Goal: Find contact information: Find contact information

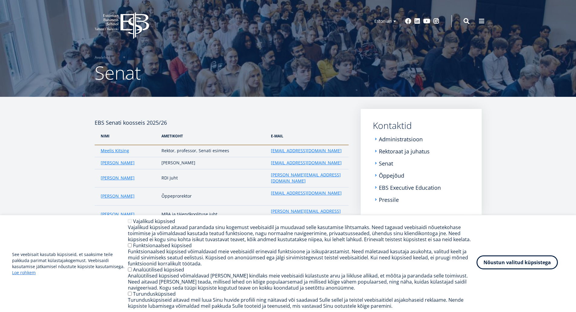
click at [509, 266] on button "Nõustun valitud küpsistega" at bounding box center [517, 262] width 81 height 14
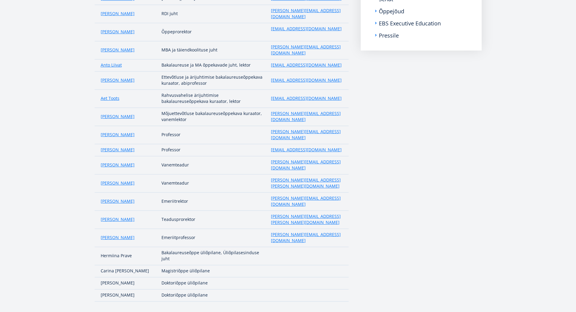
scroll to position [98, 0]
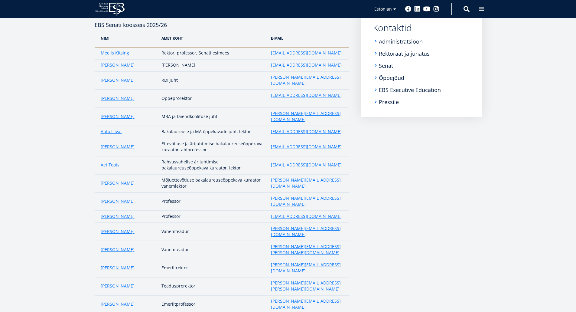
click at [449, 202] on aside "Submenu Kontaktid Administratsioon Rektoraat ja juhatus Senat Õppejõud EBS Exec…" at bounding box center [421, 194] width 121 height 366
click at [391, 75] on link "Õppejõud" at bounding box center [392, 78] width 25 height 6
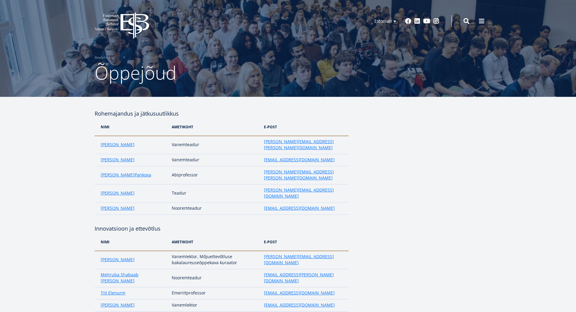
drag, startPoint x: 485, startPoint y: 194, endPoint x: 415, endPoint y: 186, distance: 70.6
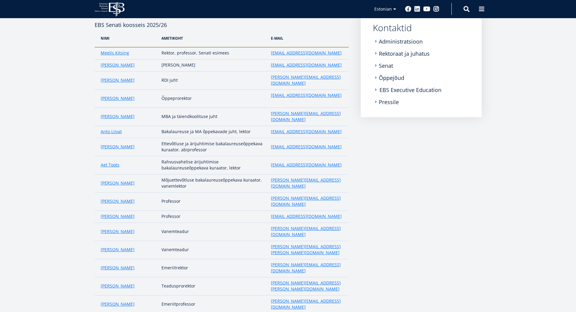
click at [394, 88] on link "EBS Executive Education" at bounding box center [411, 90] width 62 height 6
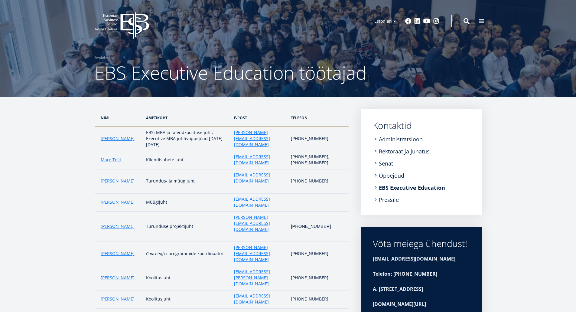
click at [57, 169] on article "Nimi ametikoht e-post telefon Jari Kukkonen EBSi MBA ja täiendkoolituse juht, E…" at bounding box center [288, 310] width 576 height 426
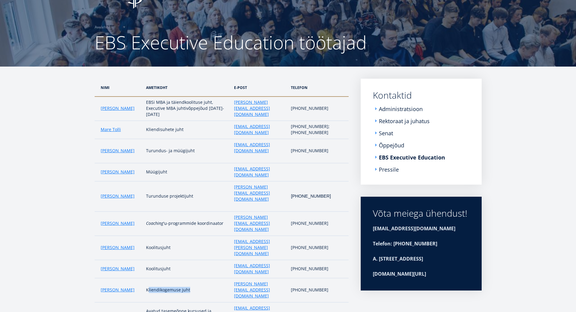
drag, startPoint x: 139, startPoint y: 227, endPoint x: 180, endPoint y: 227, distance: 40.2
click at [180, 278] on td "Kliendikogemuse juht" at bounding box center [187, 290] width 88 height 24
click at [185, 278] on td "Kliendikogemuse juht" at bounding box center [187, 290] width 88 height 24
drag, startPoint x: 137, startPoint y: 230, endPoint x: 193, endPoint y: 230, distance: 55.7
click at [193, 278] on td "Kliendikogemuse juht" at bounding box center [187, 290] width 88 height 24
